Goal: Complete application form

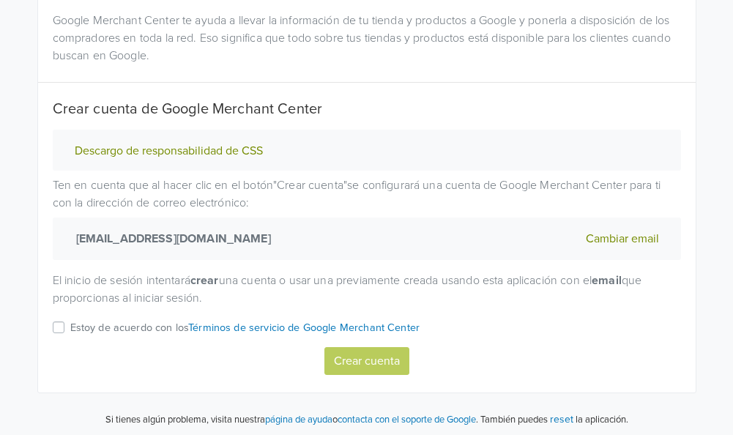
scroll to position [247, 0]
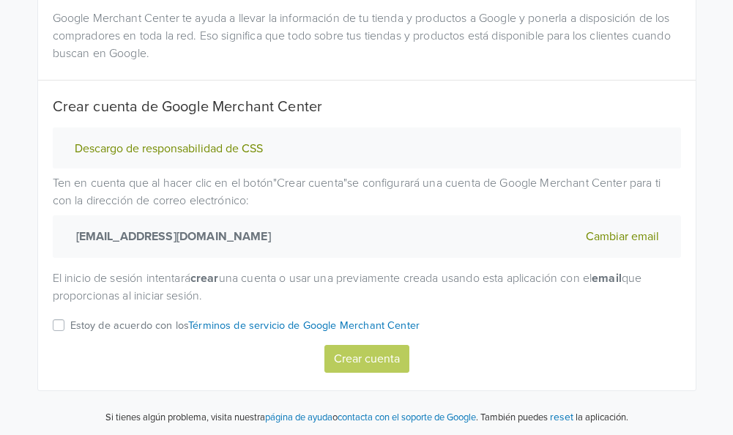
click at [70, 319] on label "Estoy de acuerdo con los Términos de servicio de Google Merchant Center" at bounding box center [245, 330] width 350 height 29
click at [0, 0] on input "Estoy de acuerdo con los Términos de servicio de Google Merchant Center" at bounding box center [0, 0] width 0 height 0
click at [371, 357] on button "Crear cuenta" at bounding box center [366, 359] width 85 height 28
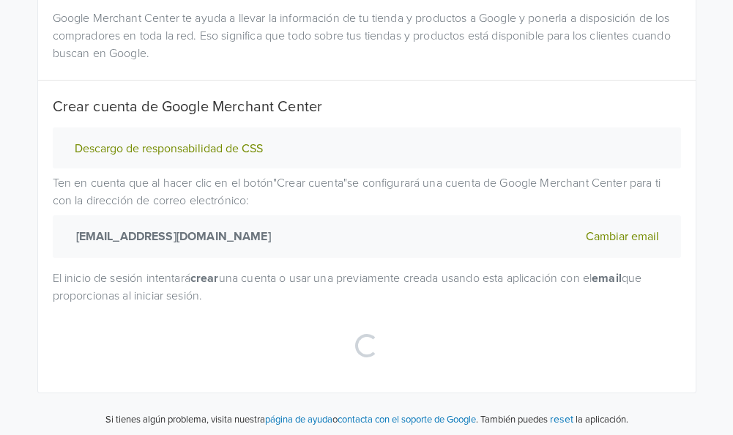
select select "cl"
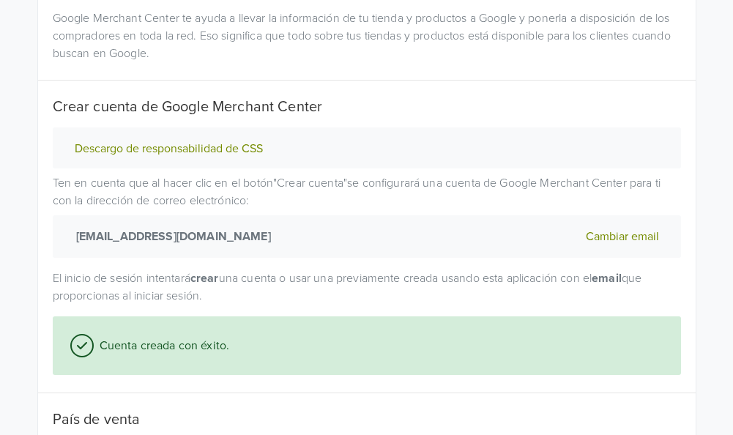
scroll to position [387, 0]
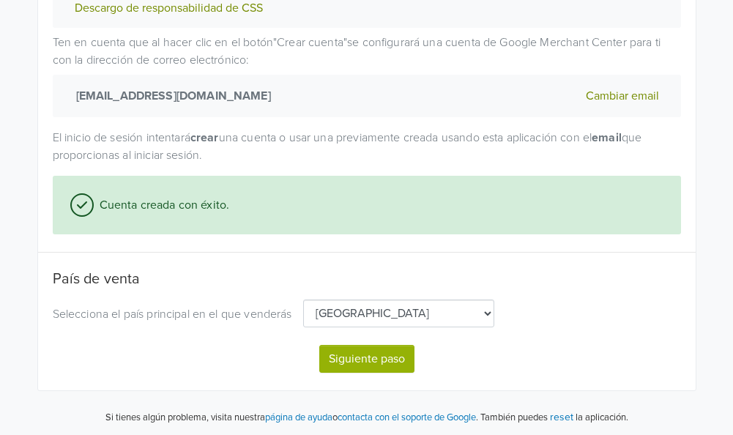
click at [367, 353] on button "Siguiente paso" at bounding box center [366, 359] width 95 height 28
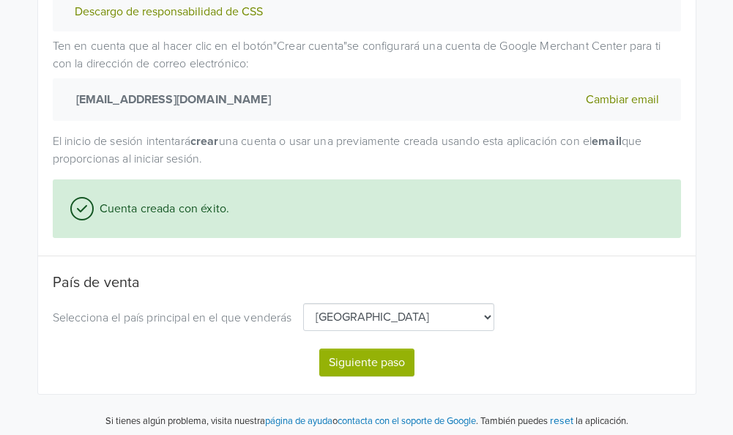
select select "cl"
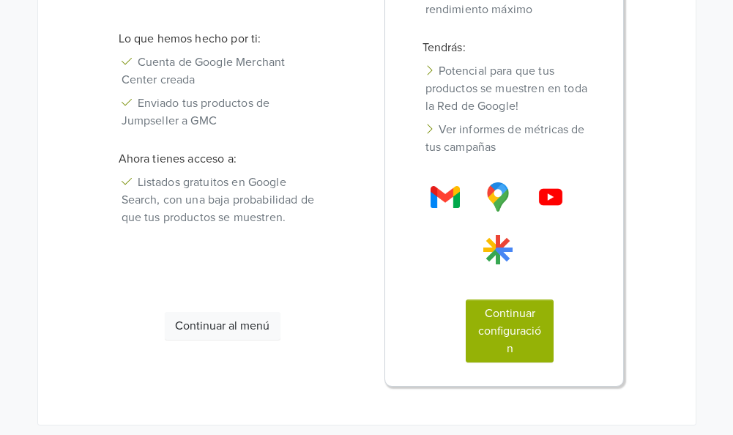
scroll to position [370, 0]
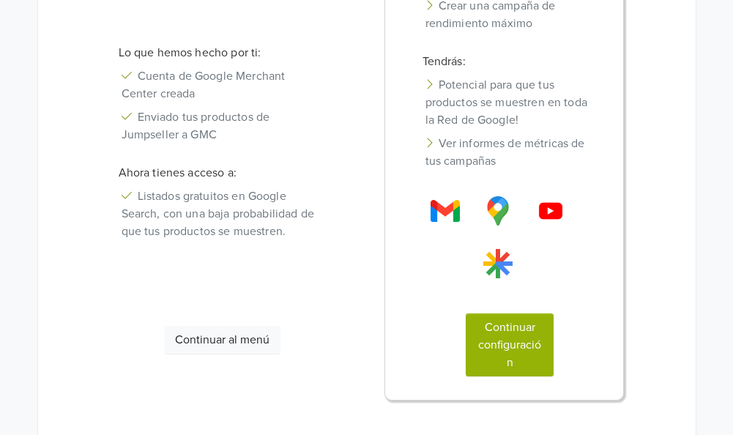
click at [226, 326] on button "Continuar al menú" at bounding box center [223, 340] width 116 height 28
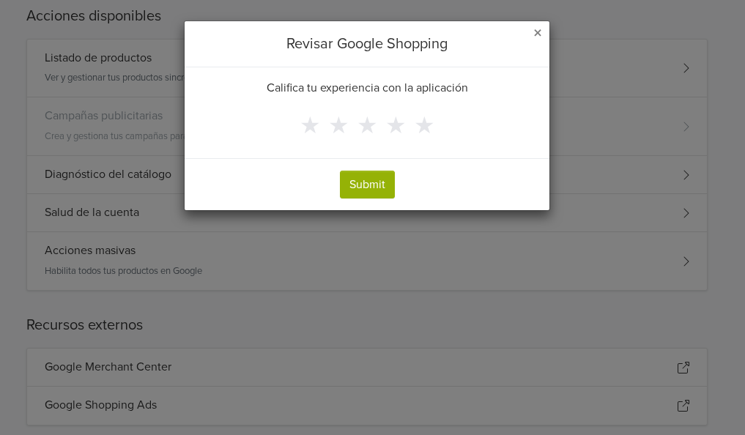
click at [540, 30] on span "×" at bounding box center [537, 33] width 9 height 21
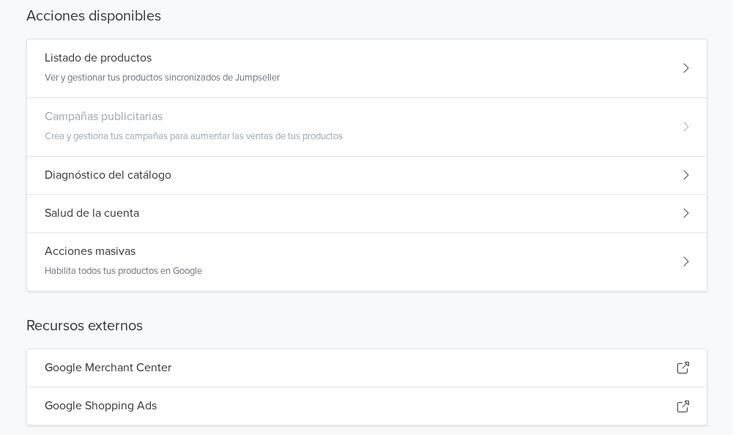
scroll to position [381, 0]
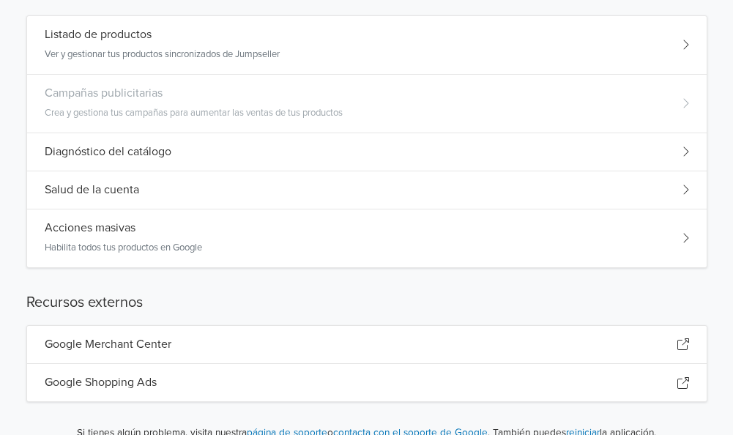
click at [675, 341] on div "Google Merchant Center" at bounding box center [367, 345] width 680 height 38
